Goal: Navigation & Orientation: Find specific page/section

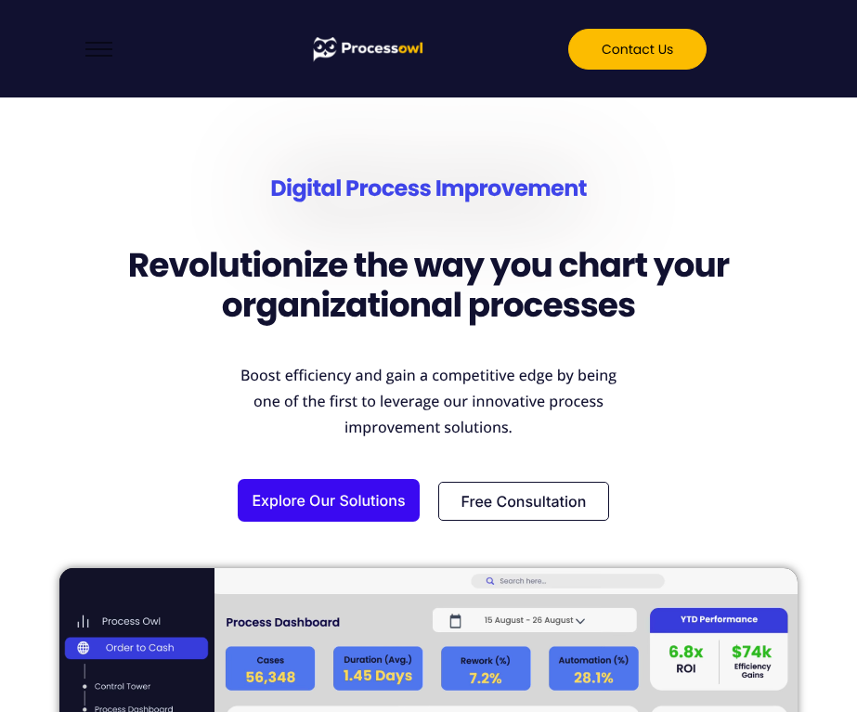
click at [106, 53] on button "hamburger-icon" at bounding box center [99, 49] width 42 height 30
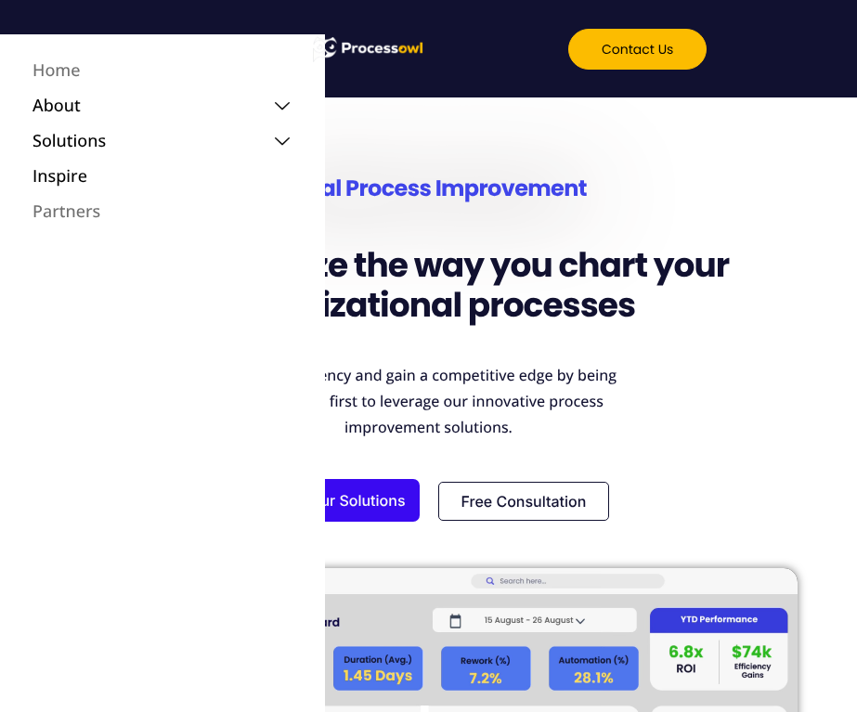
click at [94, 210] on link "Partners" at bounding box center [163, 211] width 288 height 35
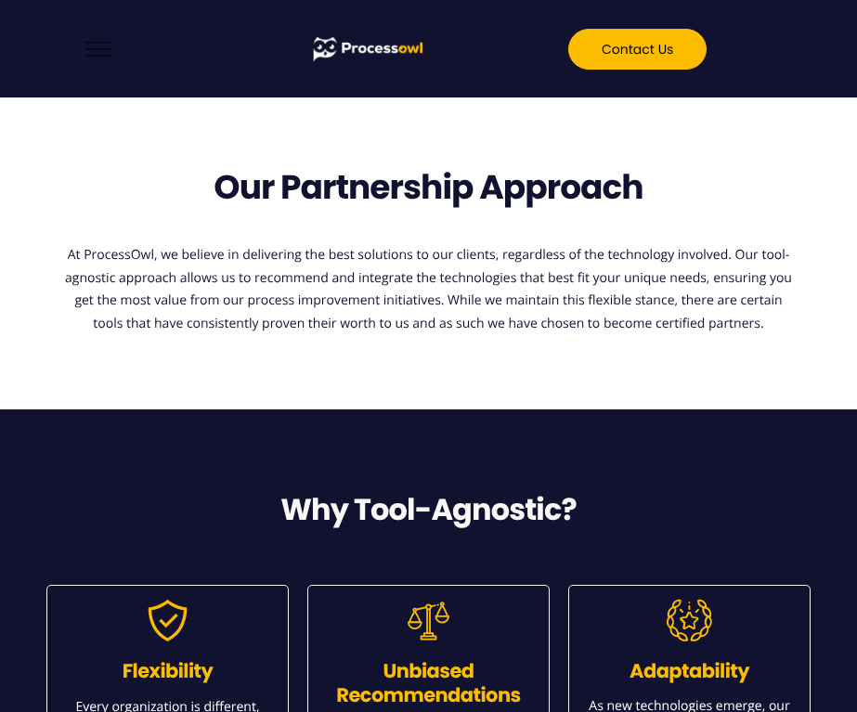
click at [101, 52] on button "hamburger-icon" at bounding box center [99, 49] width 42 height 30
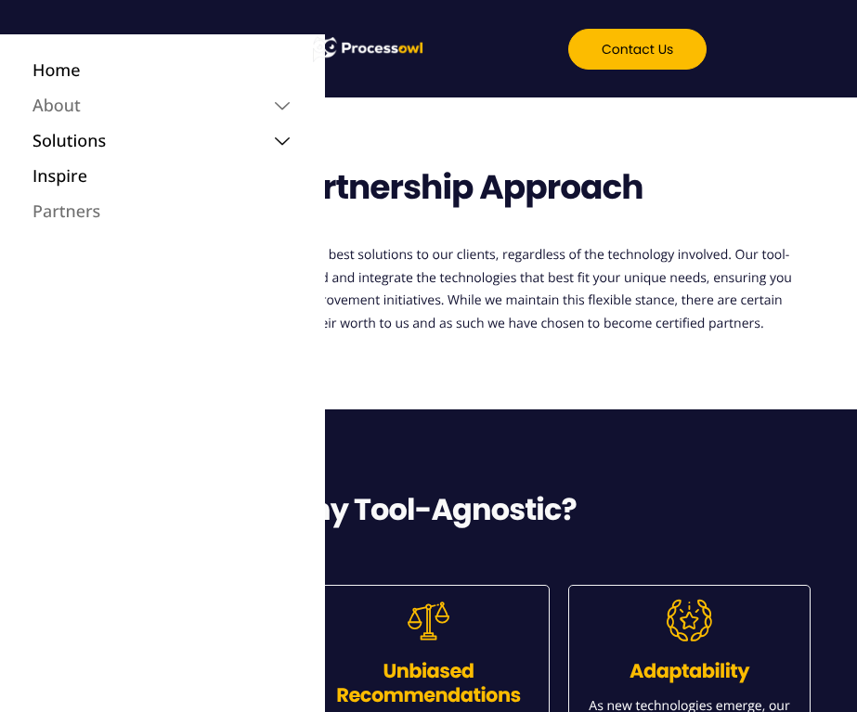
click at [78, 103] on link "About" at bounding box center [163, 105] width 288 height 35
